Goal: Information Seeking & Learning: Learn about a topic

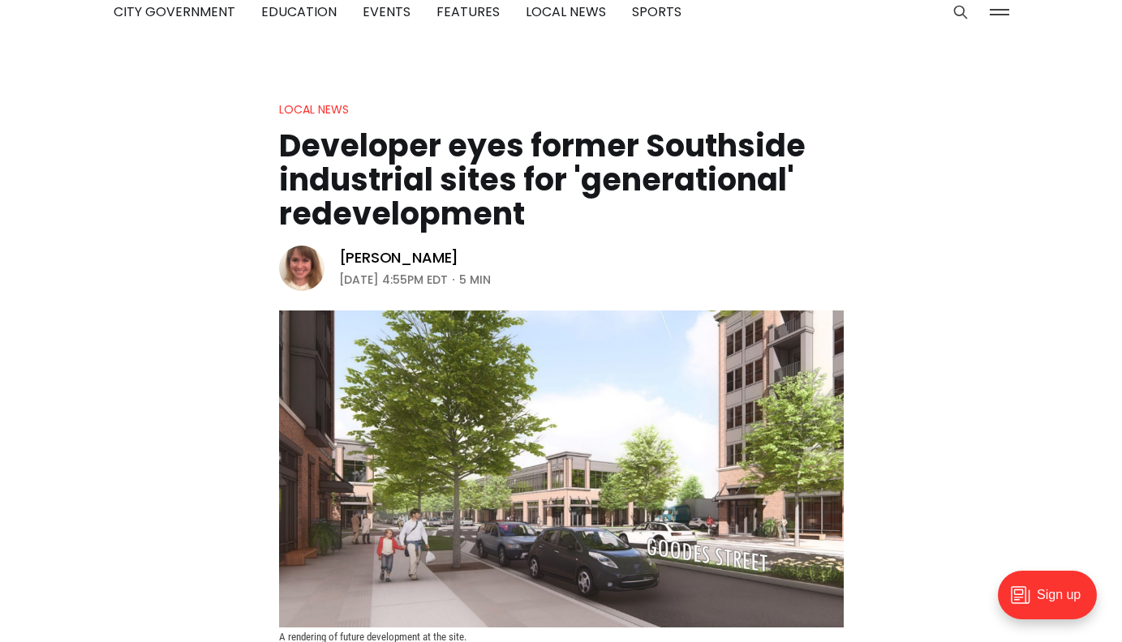
scroll to position [80, 0]
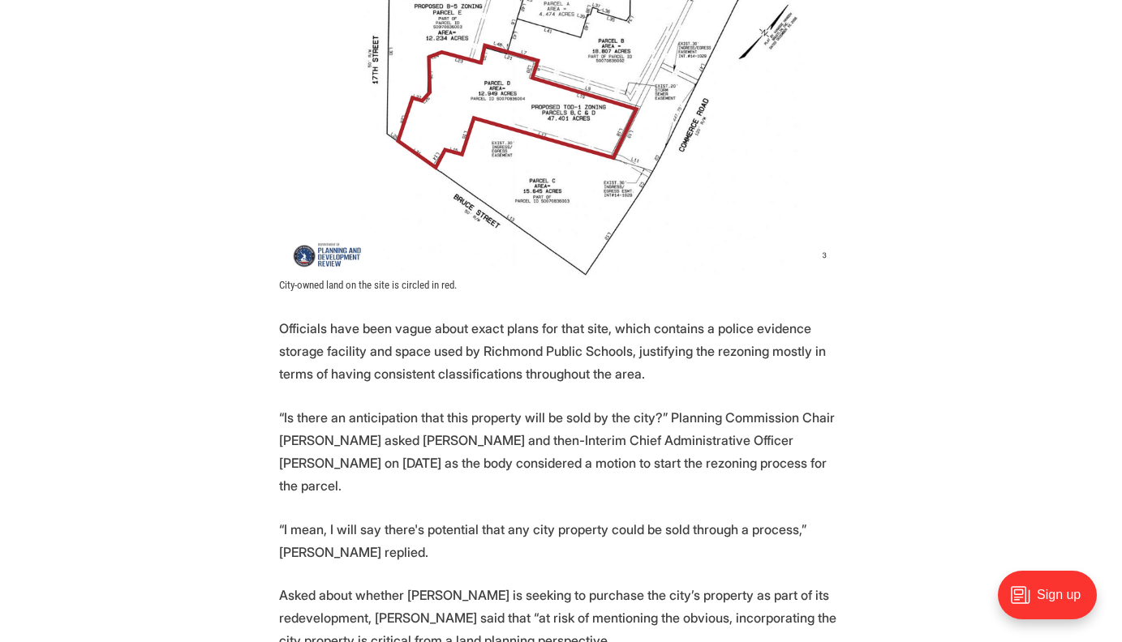
scroll to position [1258, 0]
